Goal: Navigation & Orientation: Understand site structure

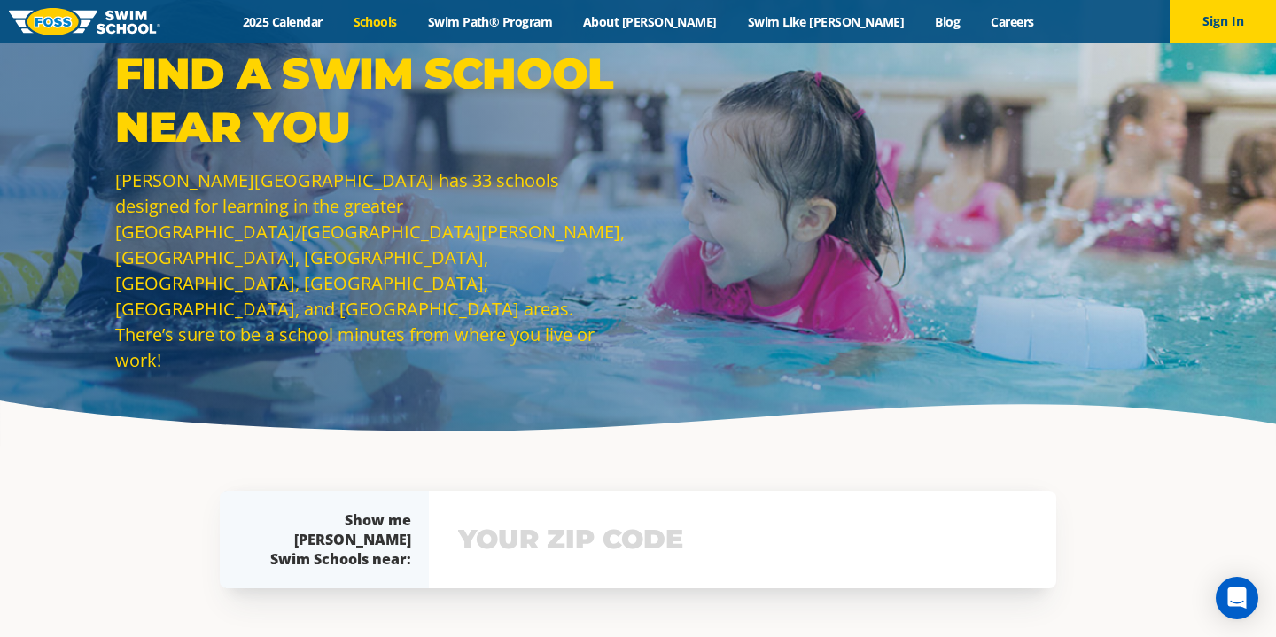
click at [412, 23] on link "Schools" at bounding box center [375, 21] width 74 height 17
click at [338, 17] on link "2025 Calendar" at bounding box center [282, 21] width 111 height 17
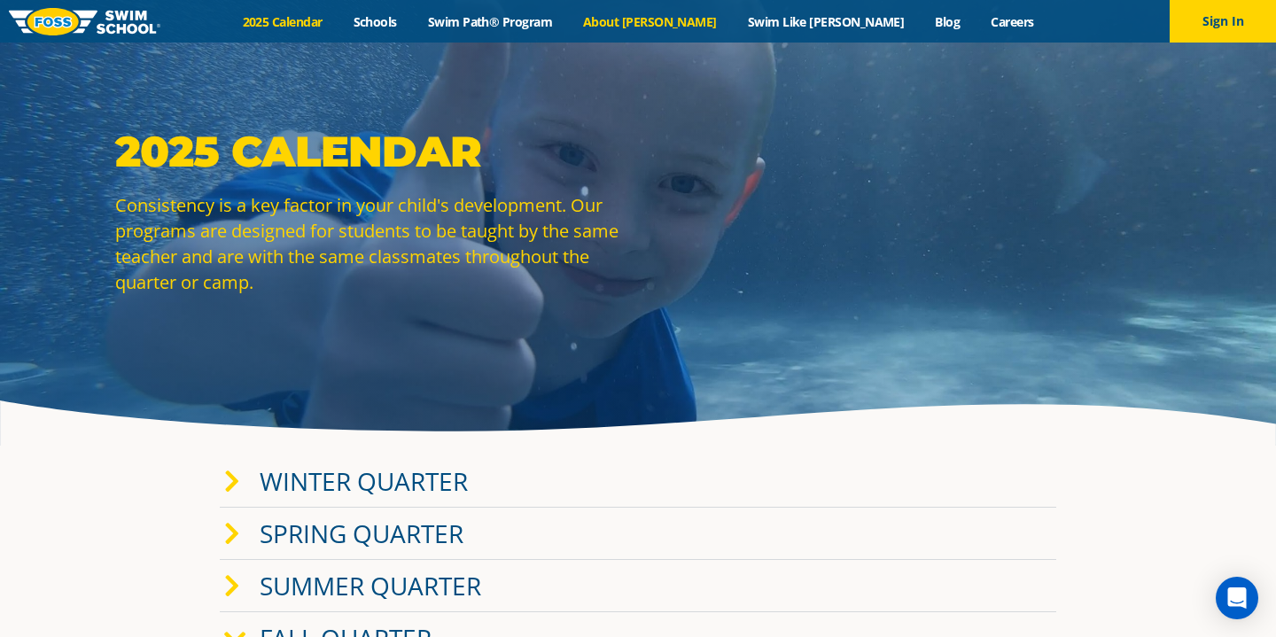
click at [692, 19] on link "About [PERSON_NAME]" at bounding box center [650, 21] width 165 height 17
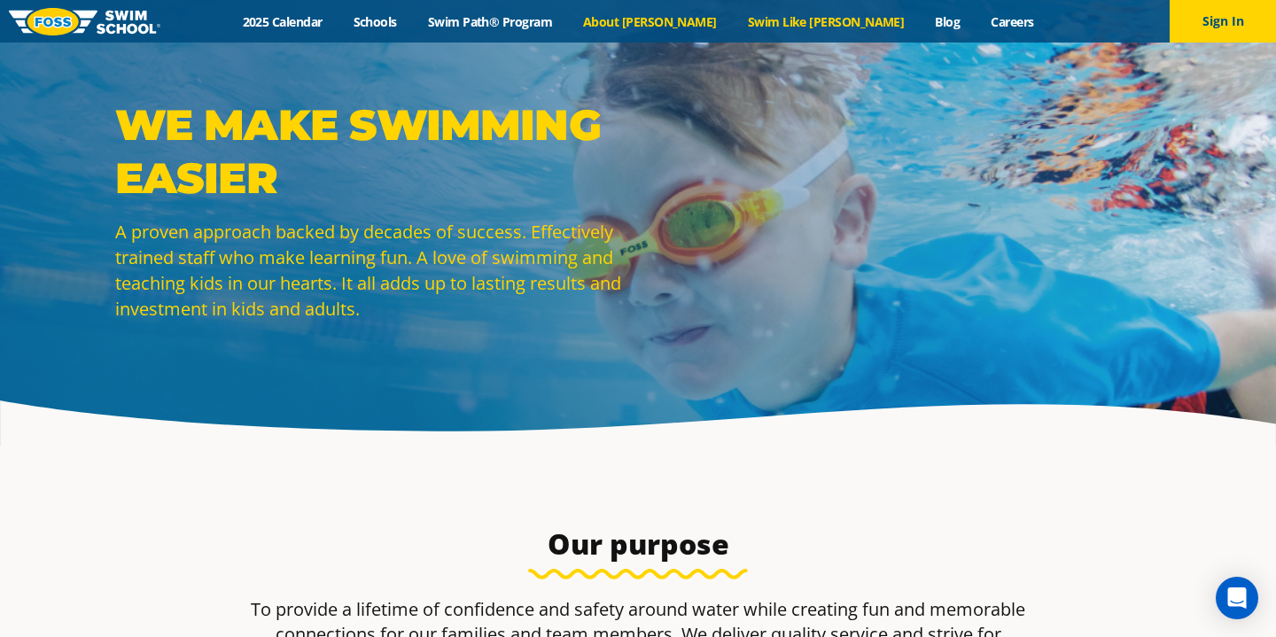
click at [816, 14] on link "Swim Like [PERSON_NAME]" at bounding box center [826, 21] width 188 height 17
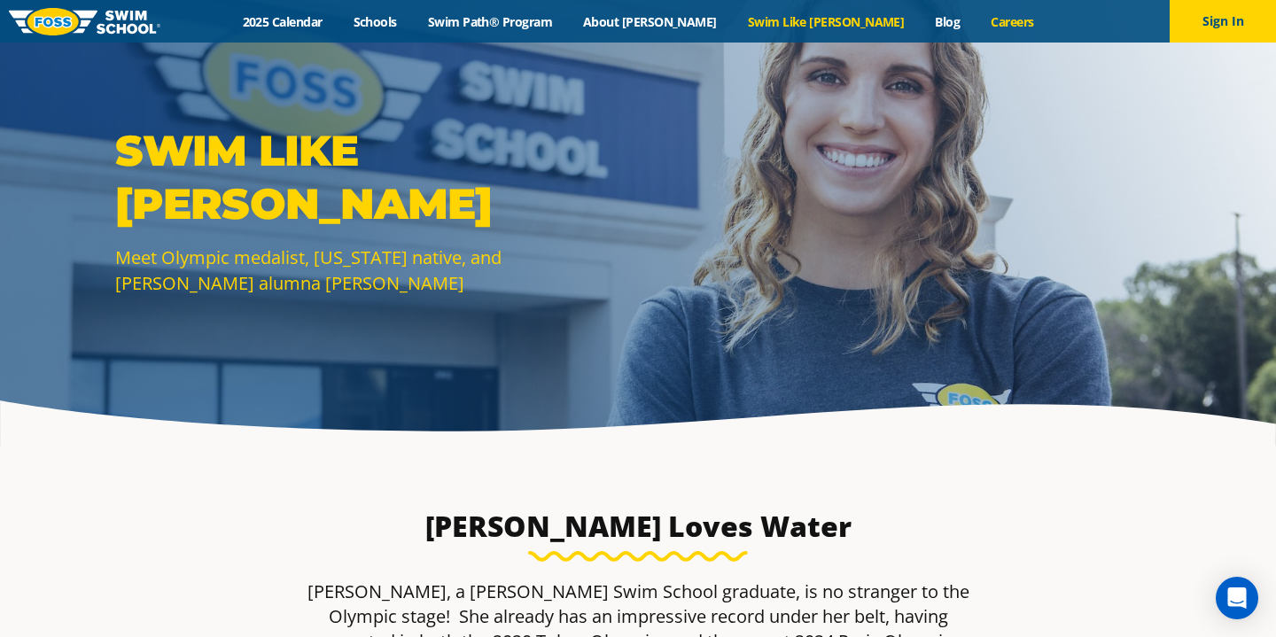
click at [975, 15] on link "Careers" at bounding box center [1012, 21] width 74 height 17
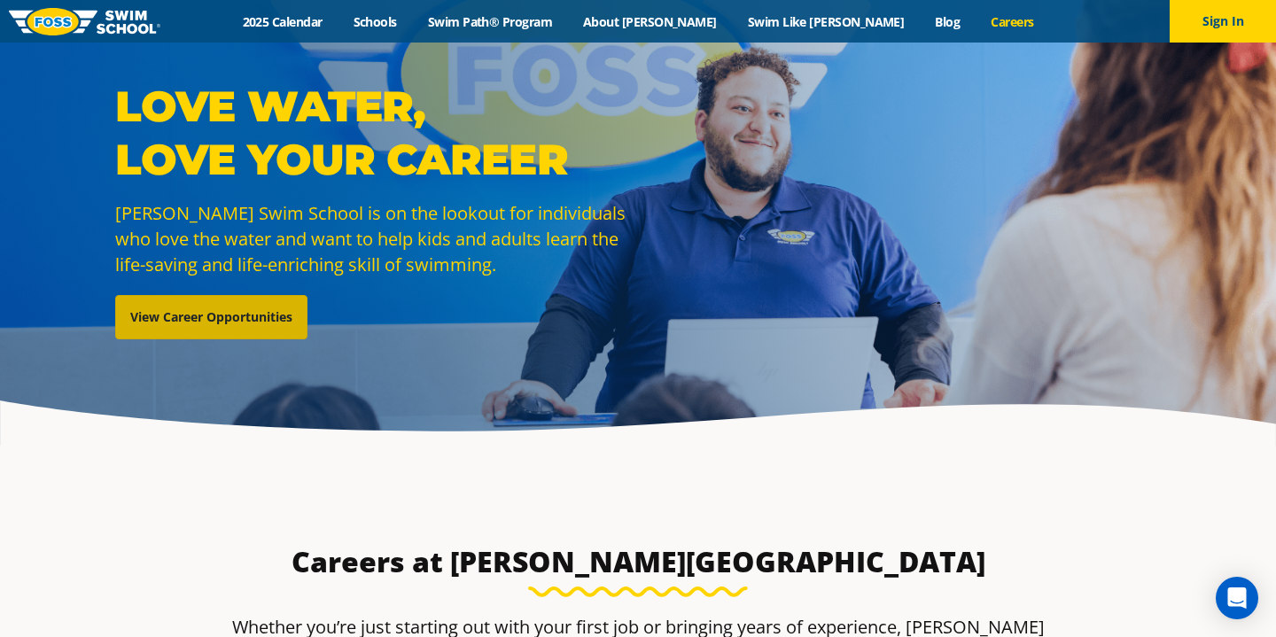
click at [260, 318] on link "View Career Opportunities" at bounding box center [211, 317] width 192 height 44
